Goal: Download file/media

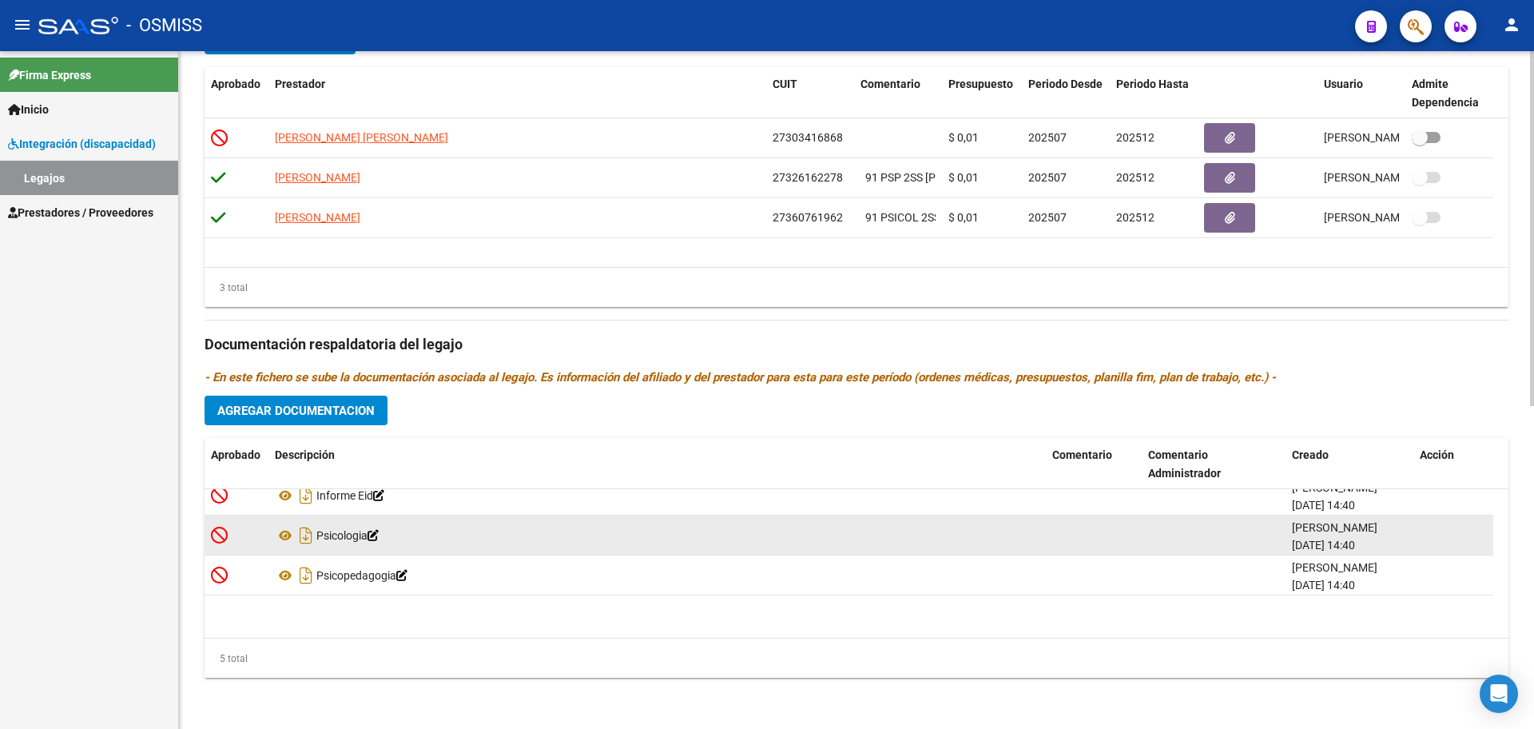
scroll to position [56, 0]
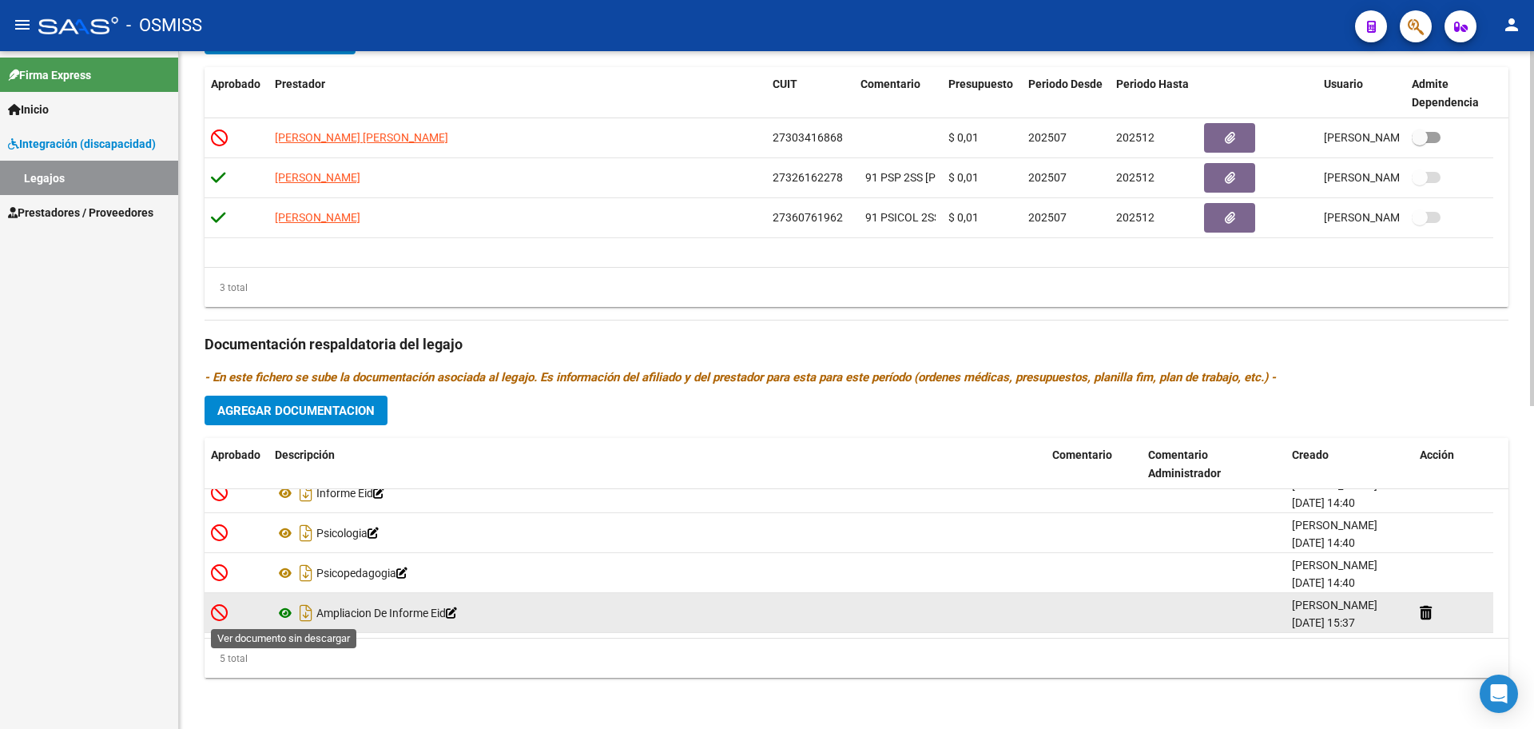
click at [287, 611] on icon at bounding box center [285, 612] width 21 height 19
